Goal: Find specific page/section: Find specific page/section

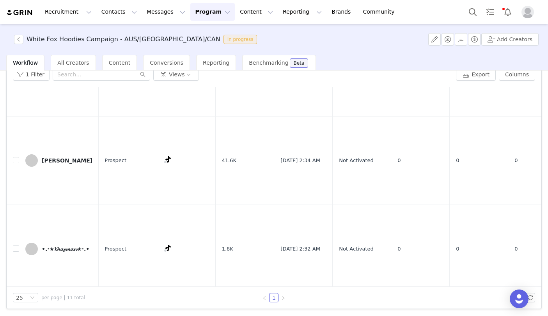
scroll to position [786, 1]
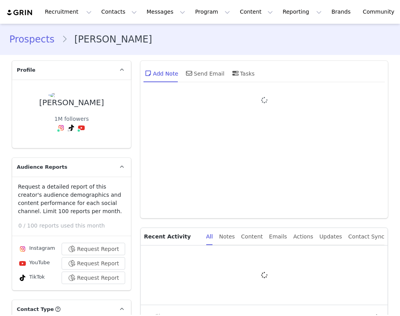
type input "+1 ([GEOGRAPHIC_DATA])"
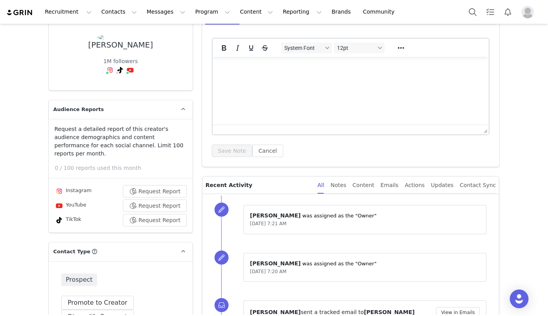
scroll to position [57, 0]
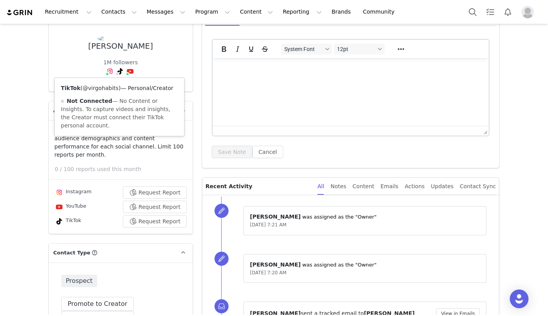
click at [110, 87] on link "@virgohabits" at bounding box center [101, 88] width 36 height 6
